Goal: Browse casually

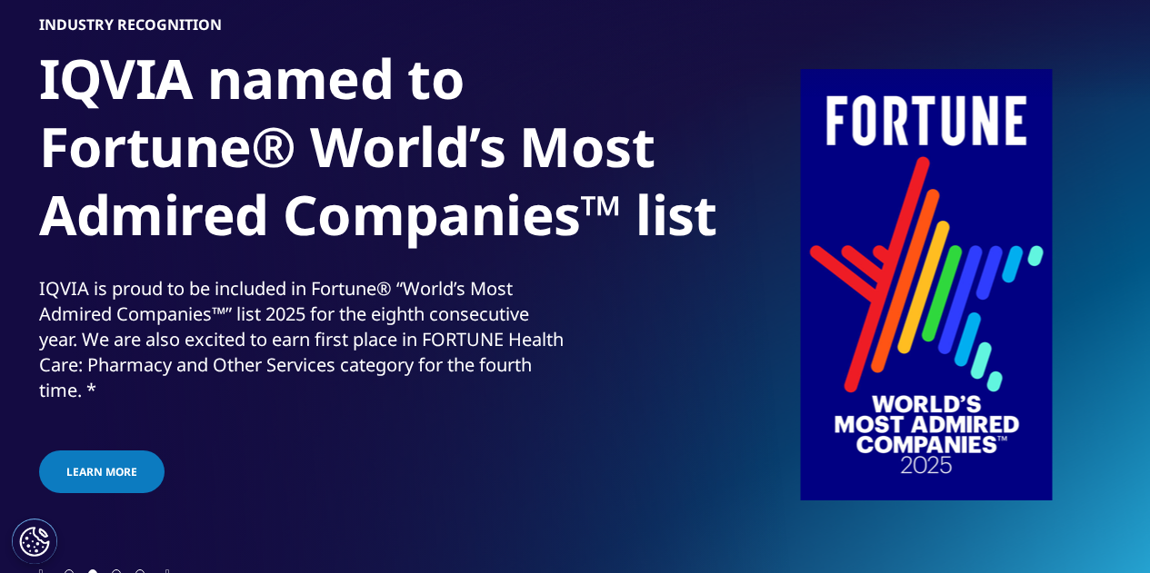
scroll to position [188, 0]
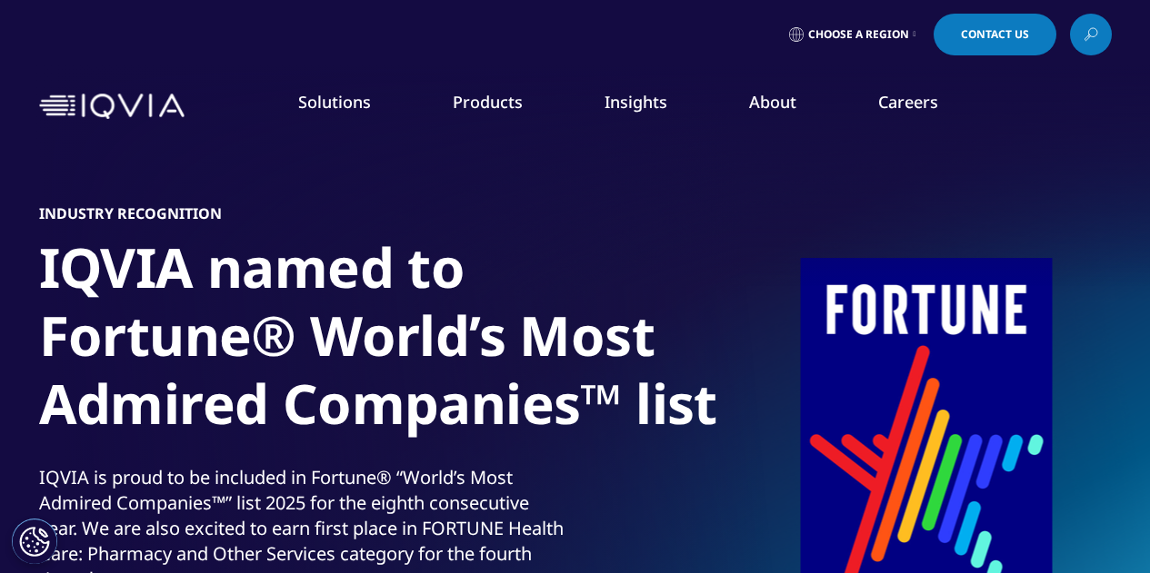
click at [1063, 205] on div "Industry Recognition IQVIA named to Fortune® World’s Most Admired Companies™ li…" at bounding box center [575, 445] width 1072 height 618
